Goal: Information Seeking & Learning: Learn about a topic

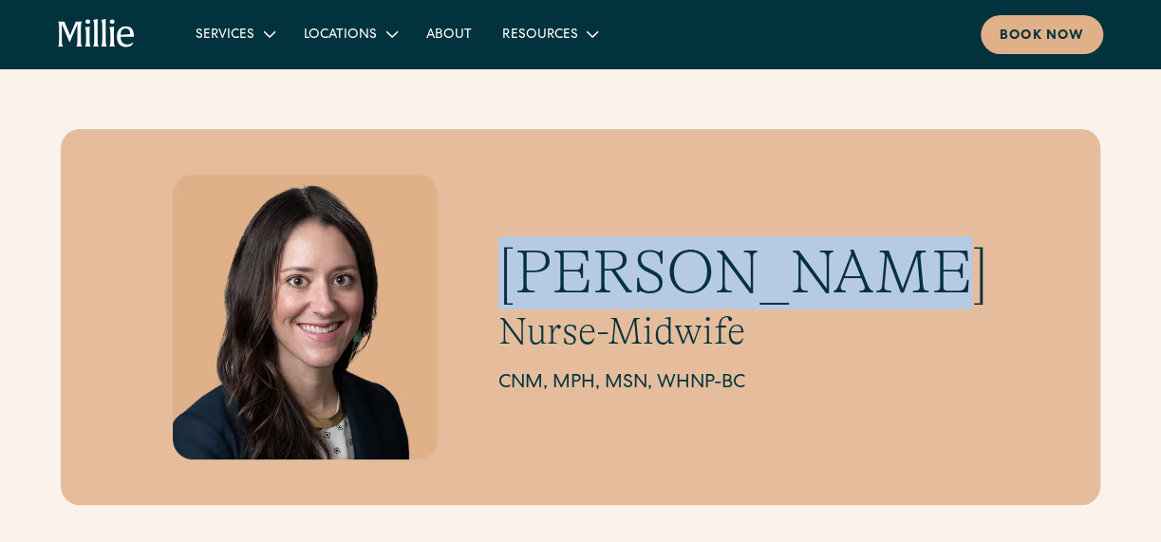
drag, startPoint x: 587, startPoint y: 278, endPoint x: 903, endPoint y: 278, distance: 316.1
click at [903, 278] on div "Katie Millar Nurse-Midwife CNM, MPH, MSN, WHNP-BC" at bounding box center [581, 317] width 1040 height 376
copy h1 "Katie Millar"
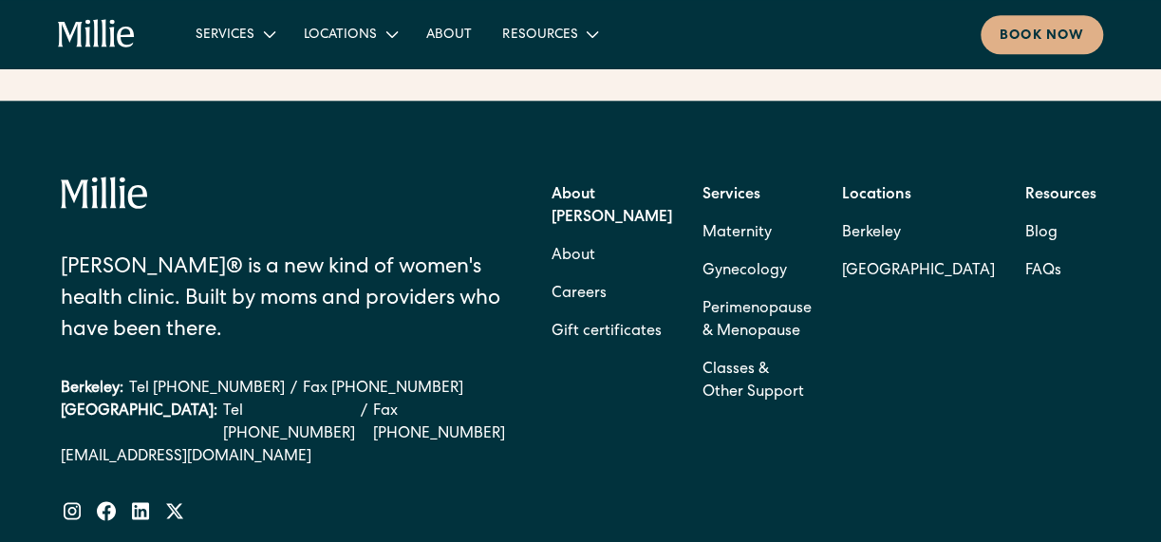
scroll to position [893, 0]
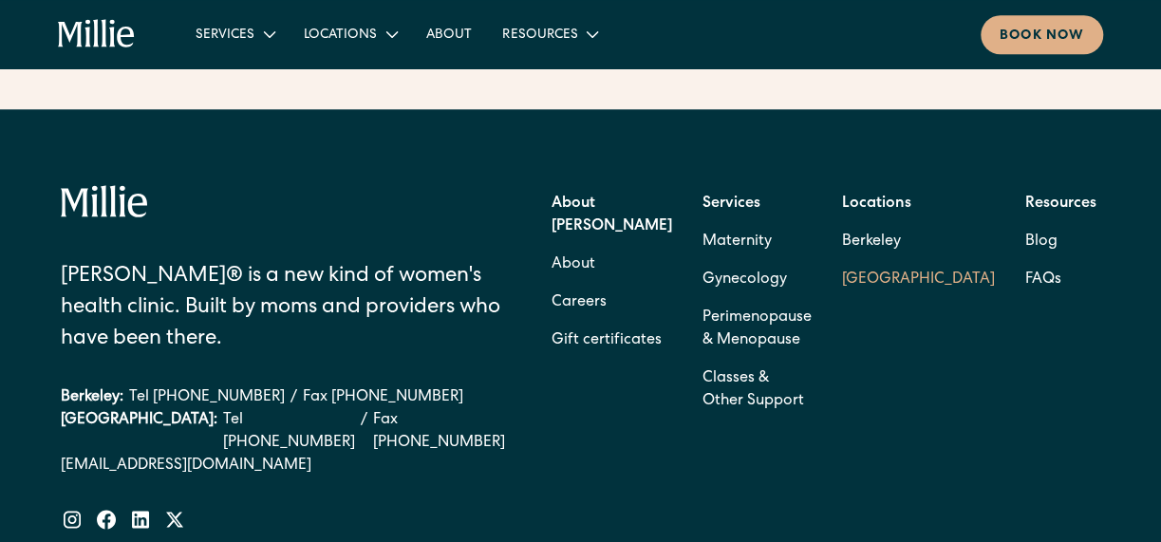
click at [907, 261] on link "[GEOGRAPHIC_DATA]" at bounding box center [918, 280] width 153 height 38
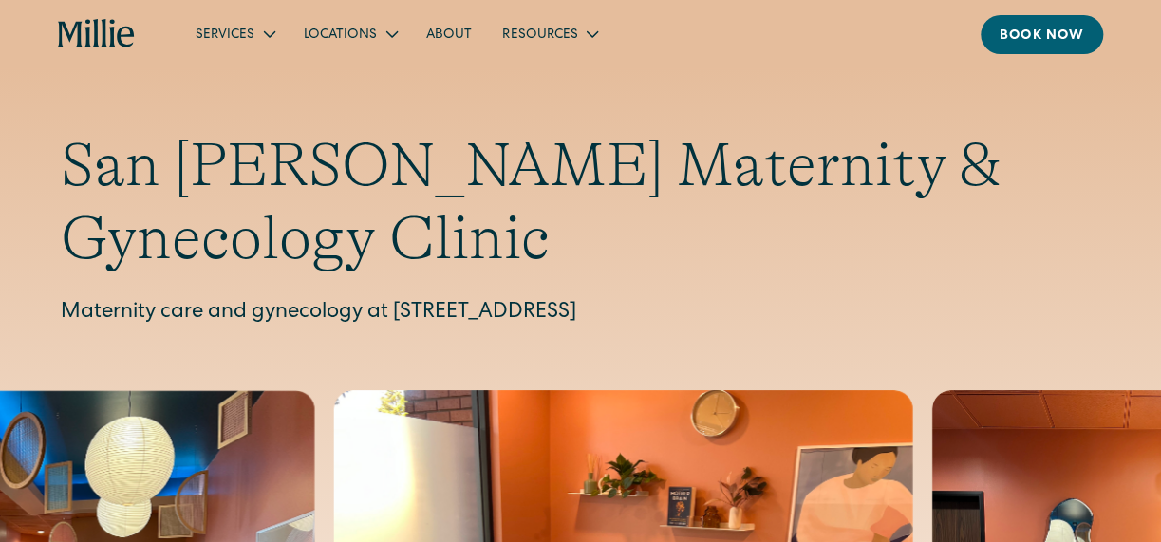
drag, startPoint x: 393, startPoint y: 316, endPoint x: 852, endPoint y: 319, distance: 459.5
click at [852, 319] on p "Maternity care and gynecology at [STREET_ADDRESS]" at bounding box center [581, 313] width 1040 height 31
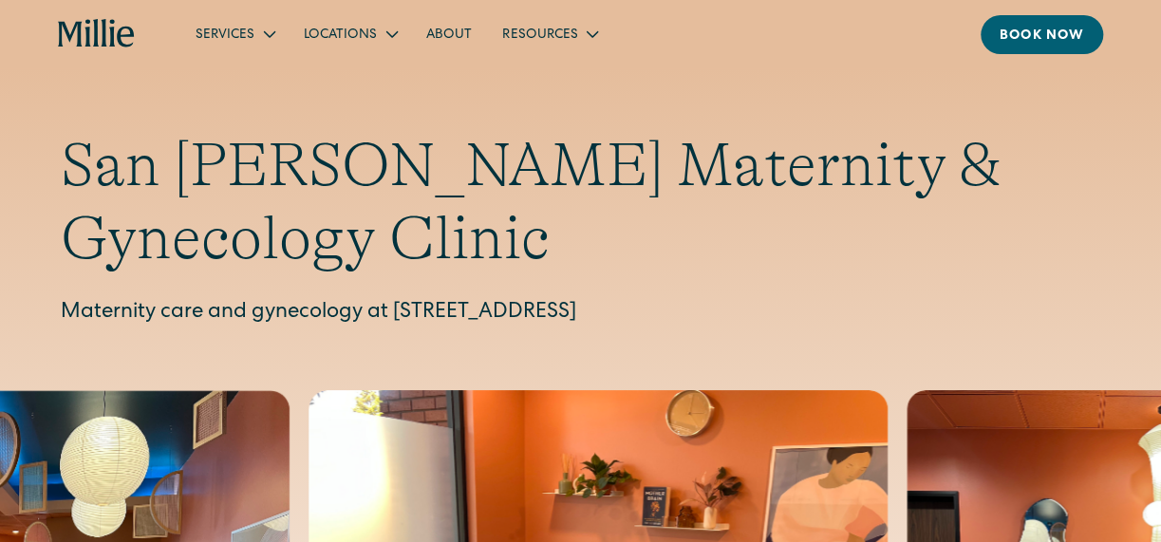
copy p "[STREET_ADDRESS]"
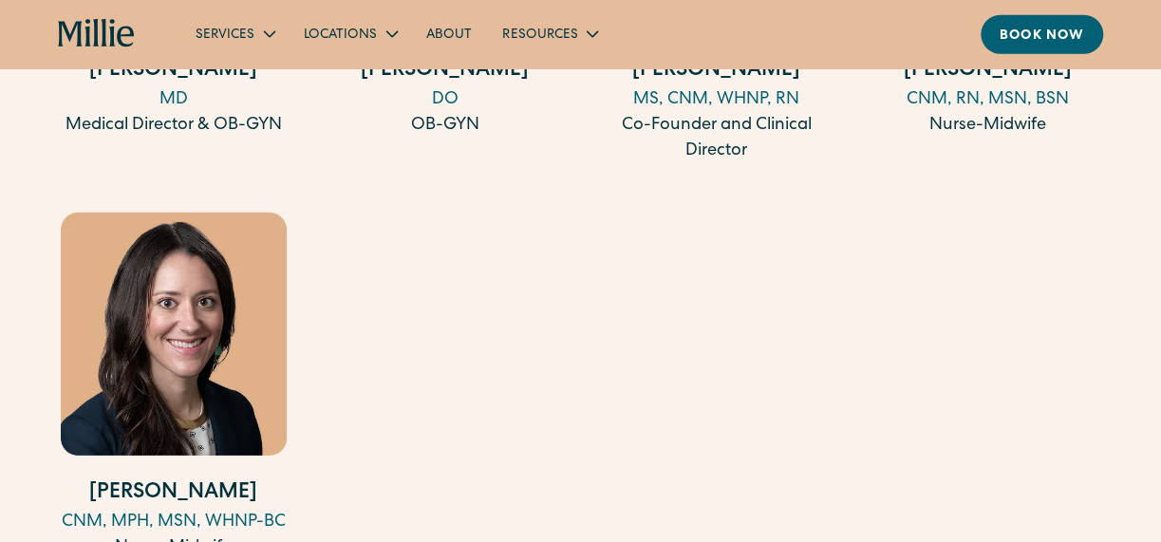
scroll to position [2233, 0]
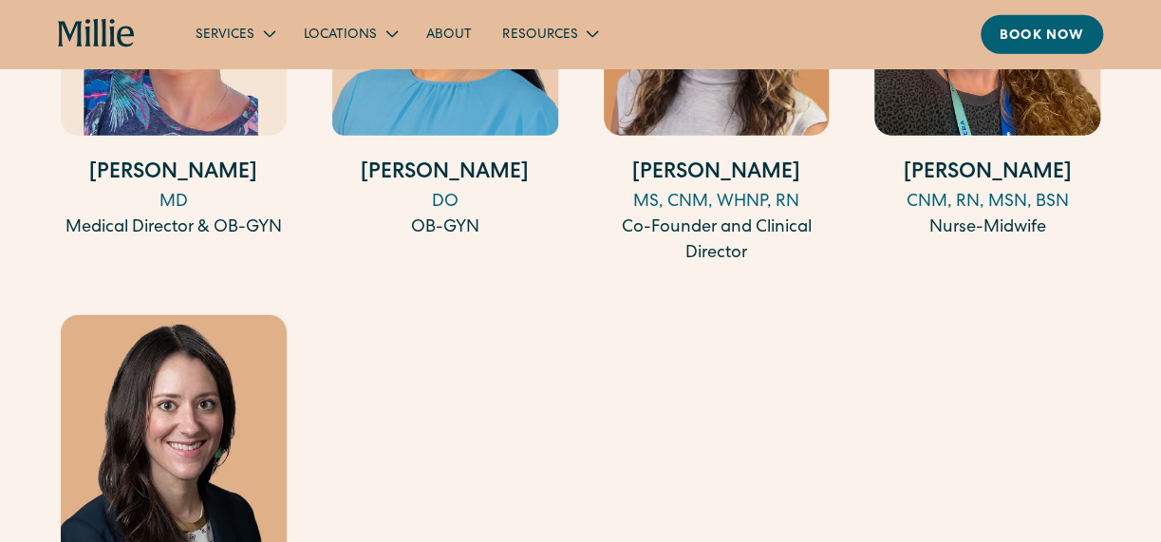
click at [196, 169] on h4 "[PERSON_NAME]" at bounding box center [174, 174] width 226 height 31
click at [427, 165] on h4 "[PERSON_NAME]" at bounding box center [445, 174] width 226 height 31
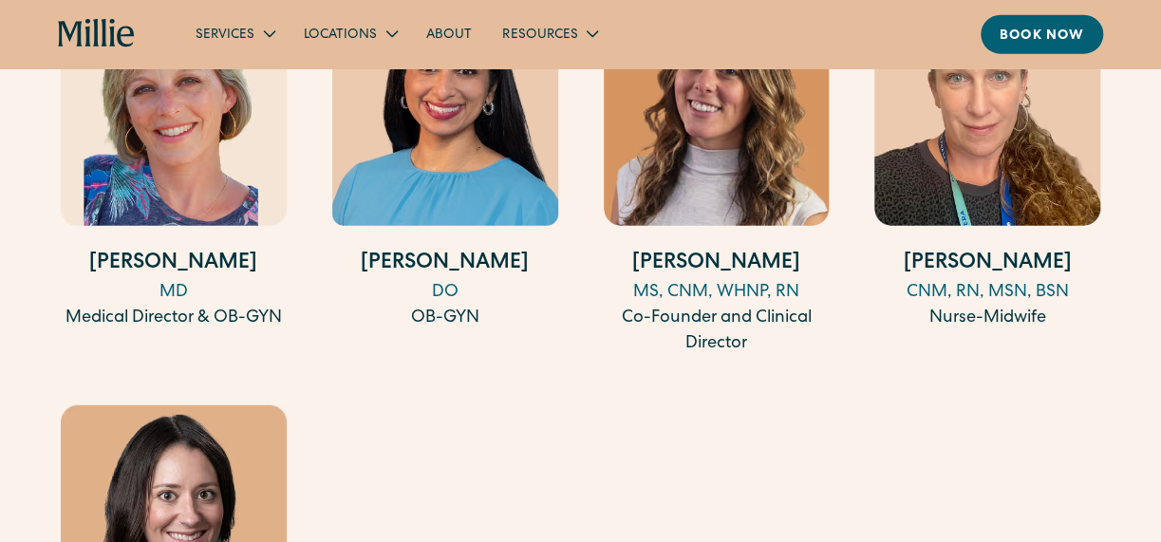
scroll to position [2042, 0]
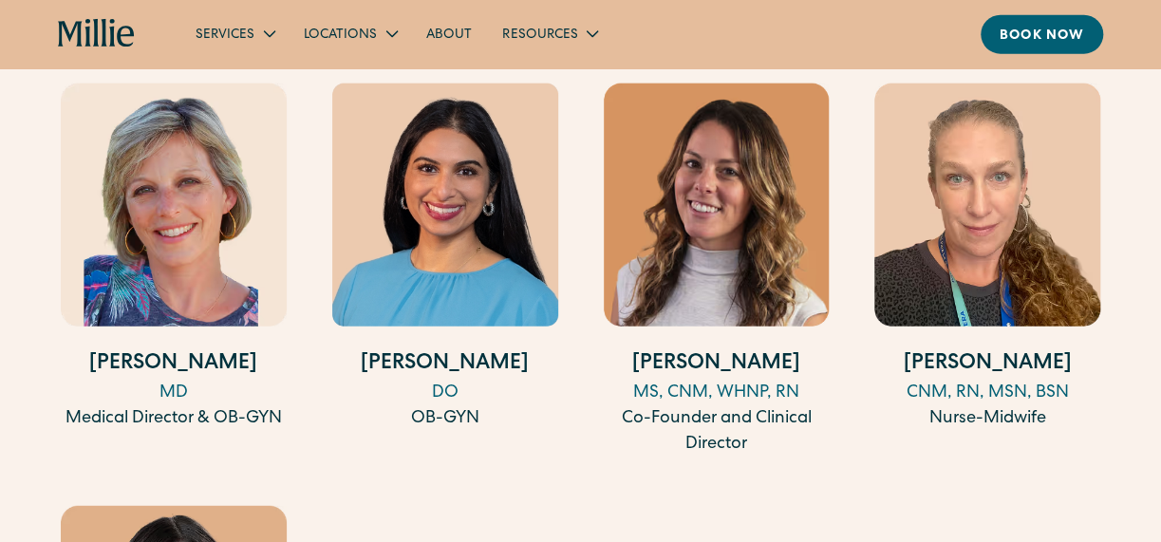
click at [946, 361] on h4 "[PERSON_NAME]" at bounding box center [987, 364] width 226 height 31
click at [716, 244] on img at bounding box center [717, 205] width 226 height 243
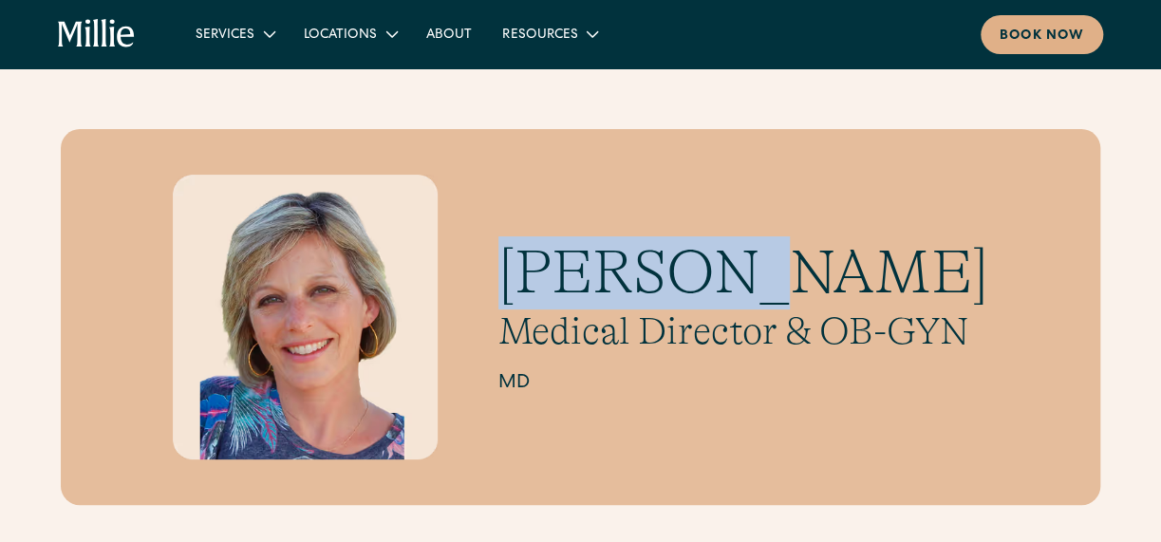
drag, startPoint x: 516, startPoint y: 266, endPoint x: 772, endPoint y: 284, distance: 256.0
click at [772, 284] on h1 "Amy Kane" at bounding box center [743, 272] width 490 height 73
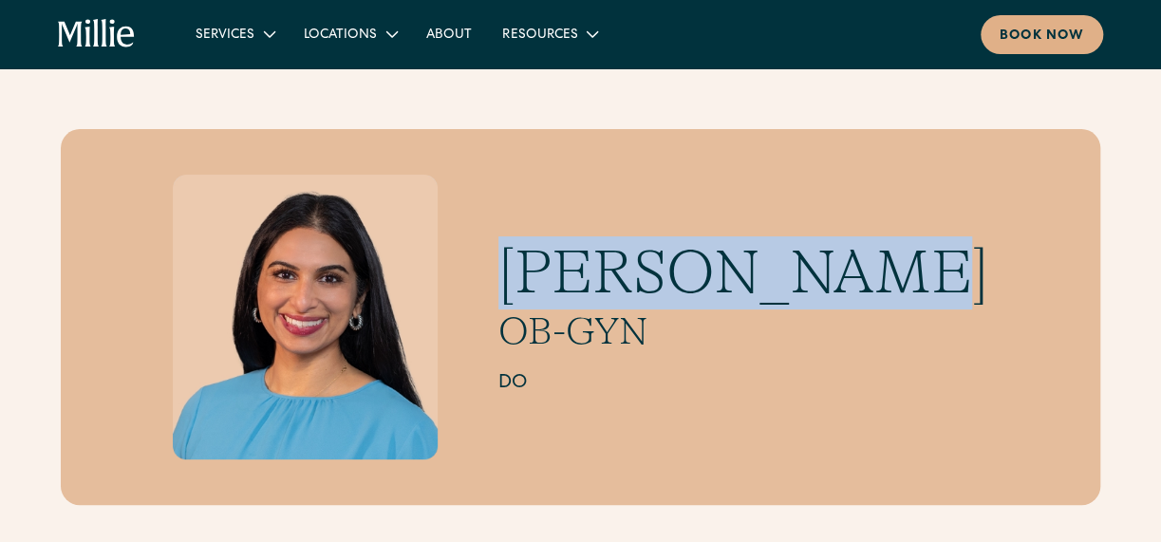
drag, startPoint x: 560, startPoint y: 272, endPoint x: 913, endPoint y: 272, distance: 353.1
click at [913, 272] on h1 "[PERSON_NAME]" at bounding box center [743, 272] width 490 height 73
copy h1 "[PERSON_NAME]"
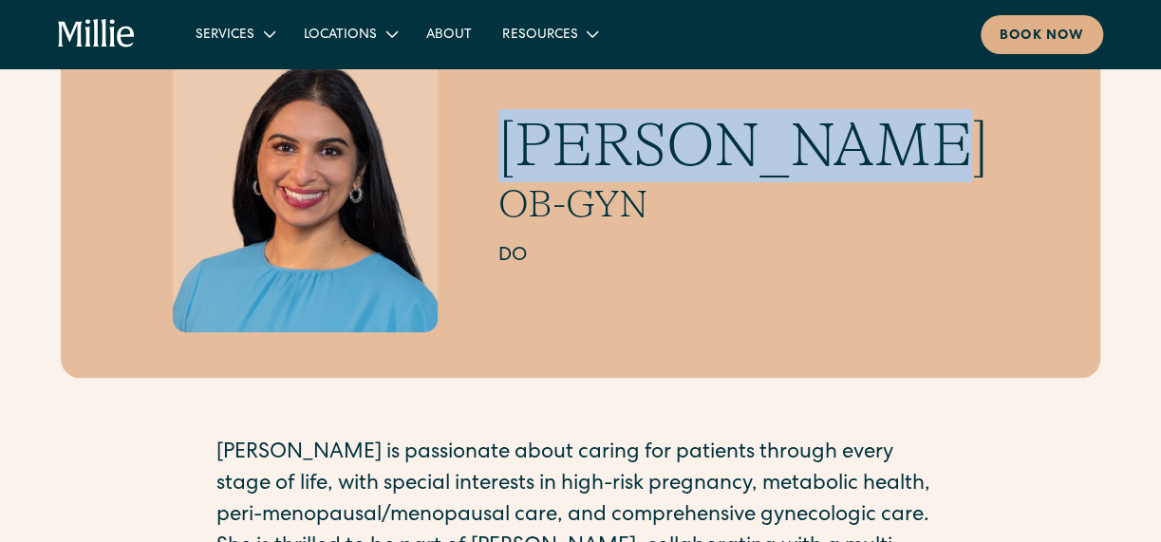
scroll to position [380, 0]
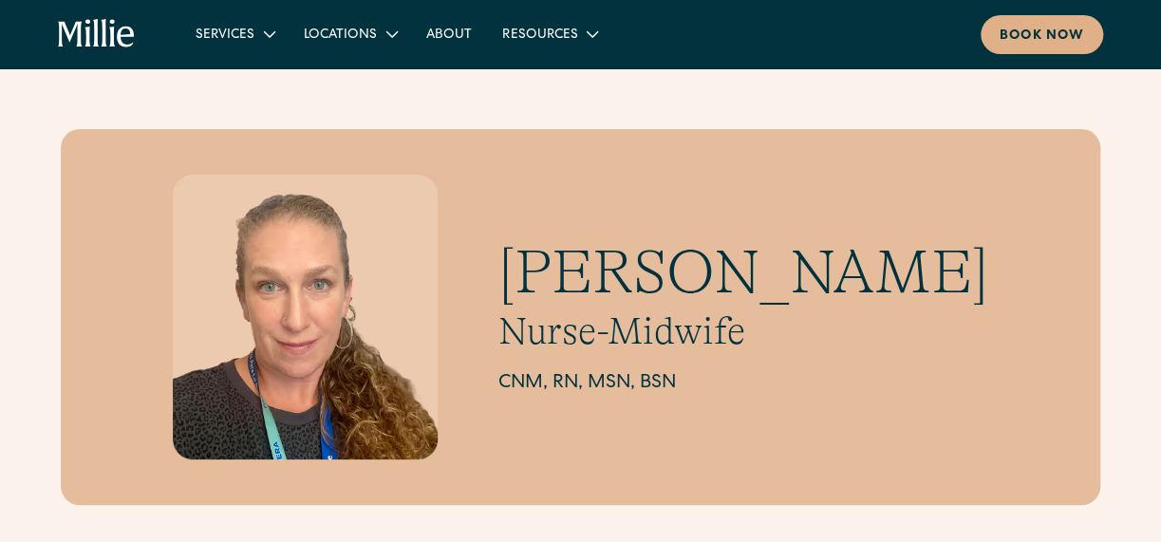
drag, startPoint x: 476, startPoint y: 280, endPoint x: 1002, endPoint y: 276, distance: 526.9
click at [988, 276] on h1 "[PERSON_NAME]" at bounding box center [743, 272] width 490 height 73
copy h1 "[PERSON_NAME]"
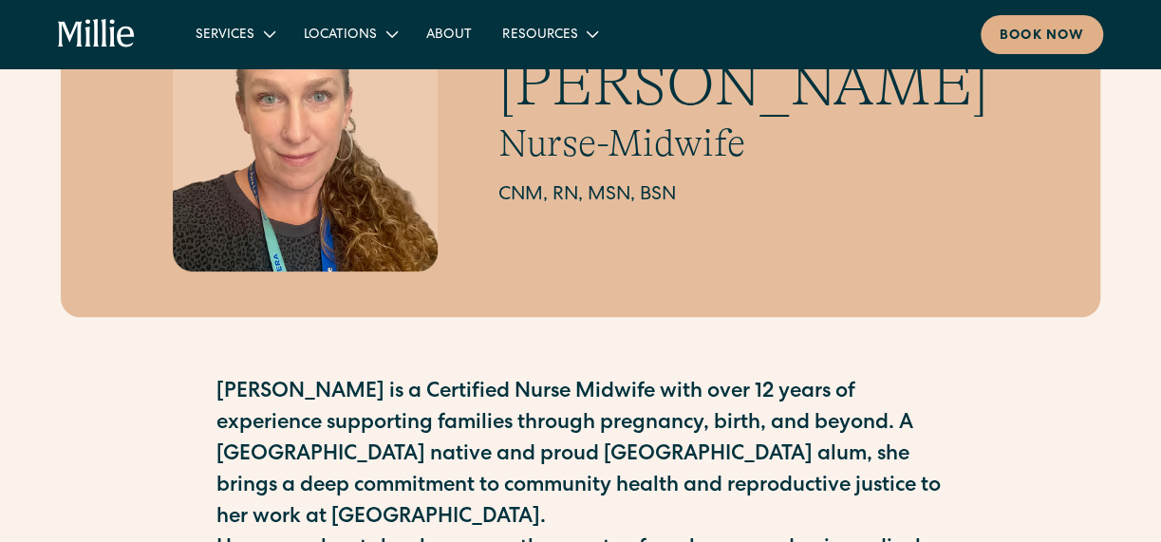
scroll to position [474, 0]
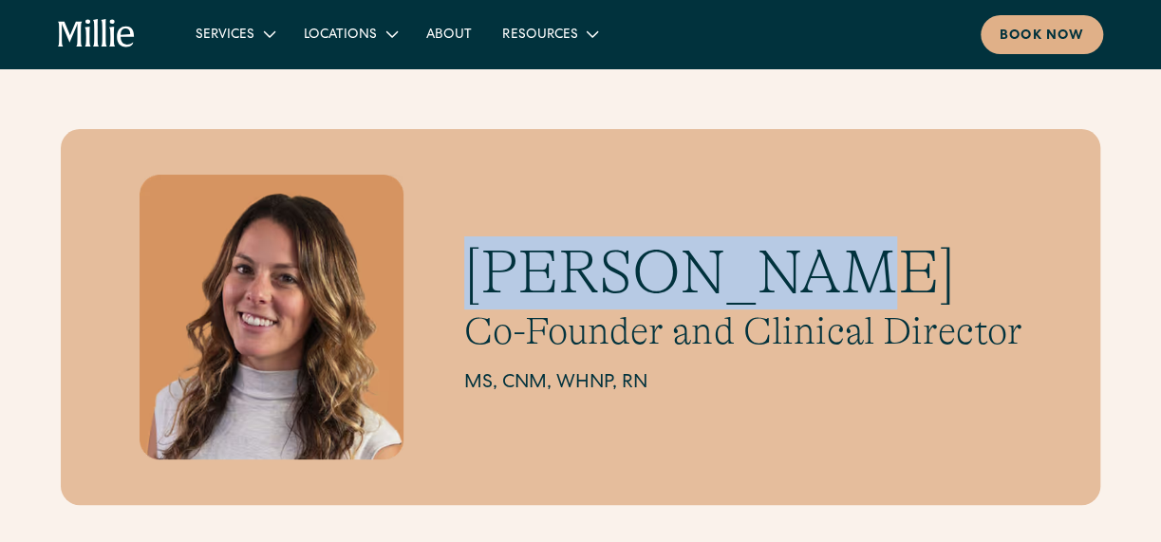
drag, startPoint x: 478, startPoint y: 260, endPoint x: 769, endPoint y: 272, distance: 291.7
click at [769, 272] on h1 "Talia Borgo" at bounding box center [742, 272] width 557 height 73
copy h1 "Talia Borgo"
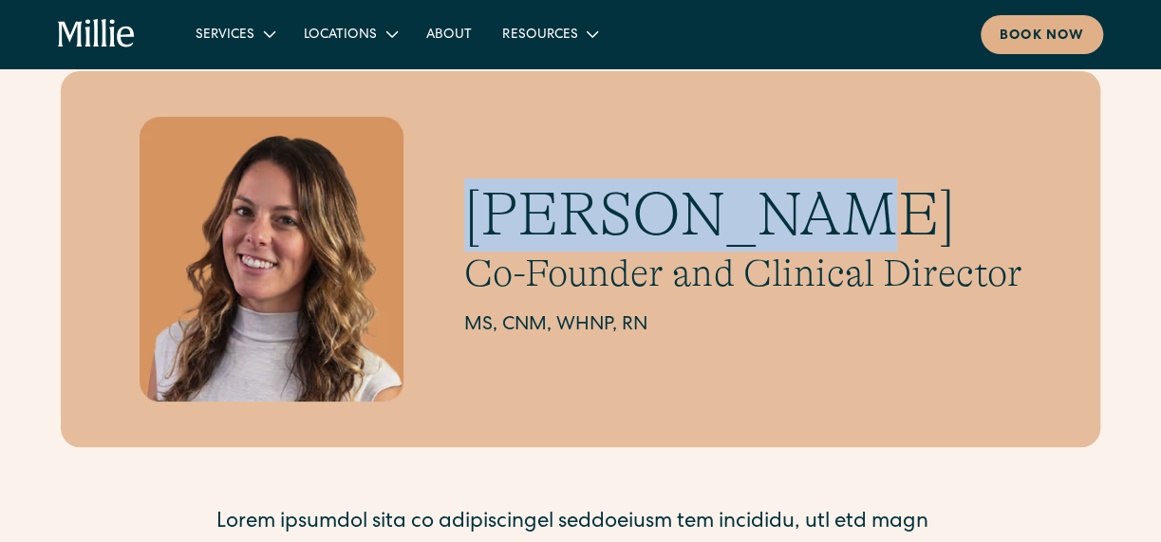
scroll to position [30, 0]
